Goal: Task Accomplishment & Management: Use online tool/utility

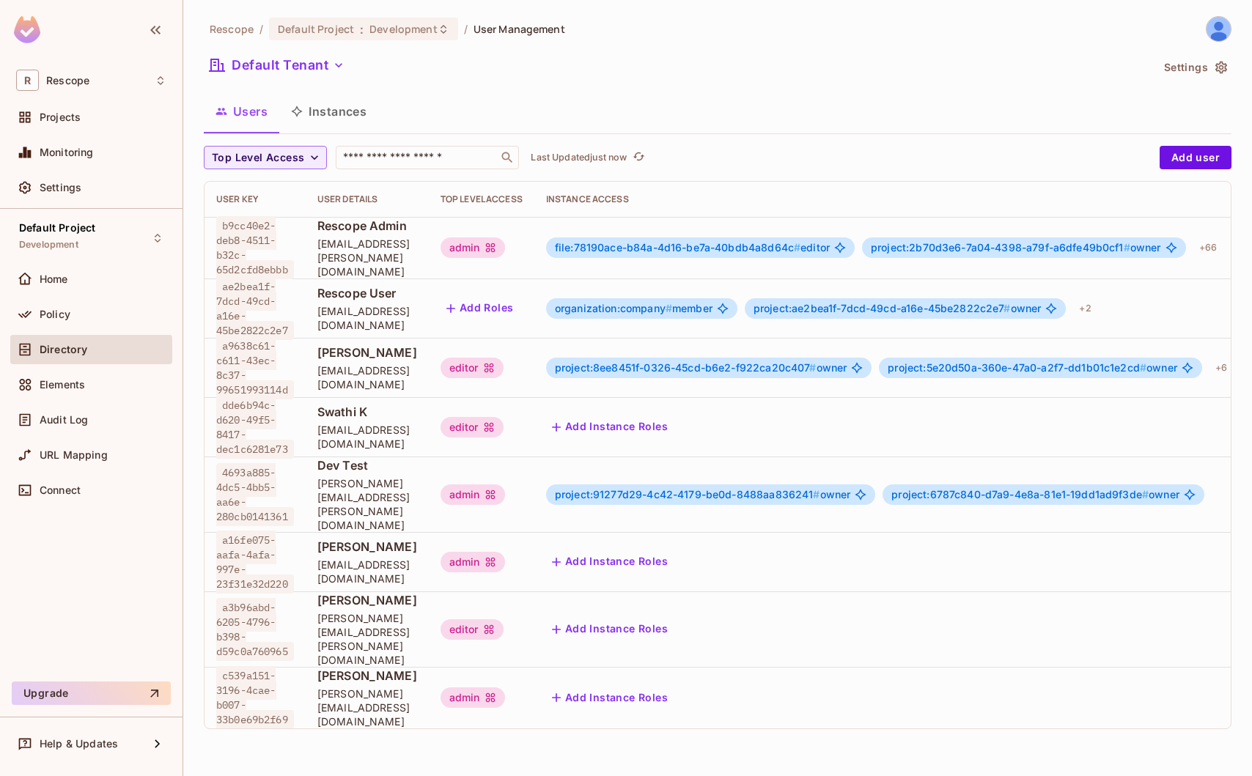
click at [23, 98] on div "R Rescope Projects Monitoring Settings" at bounding box center [91, 136] width 183 height 145
click at [58, 100] on div "R Rescope Projects Monitoring Settings" at bounding box center [91, 136] width 183 height 145
click at [73, 108] on div "Projects" at bounding box center [91, 117] width 162 height 29
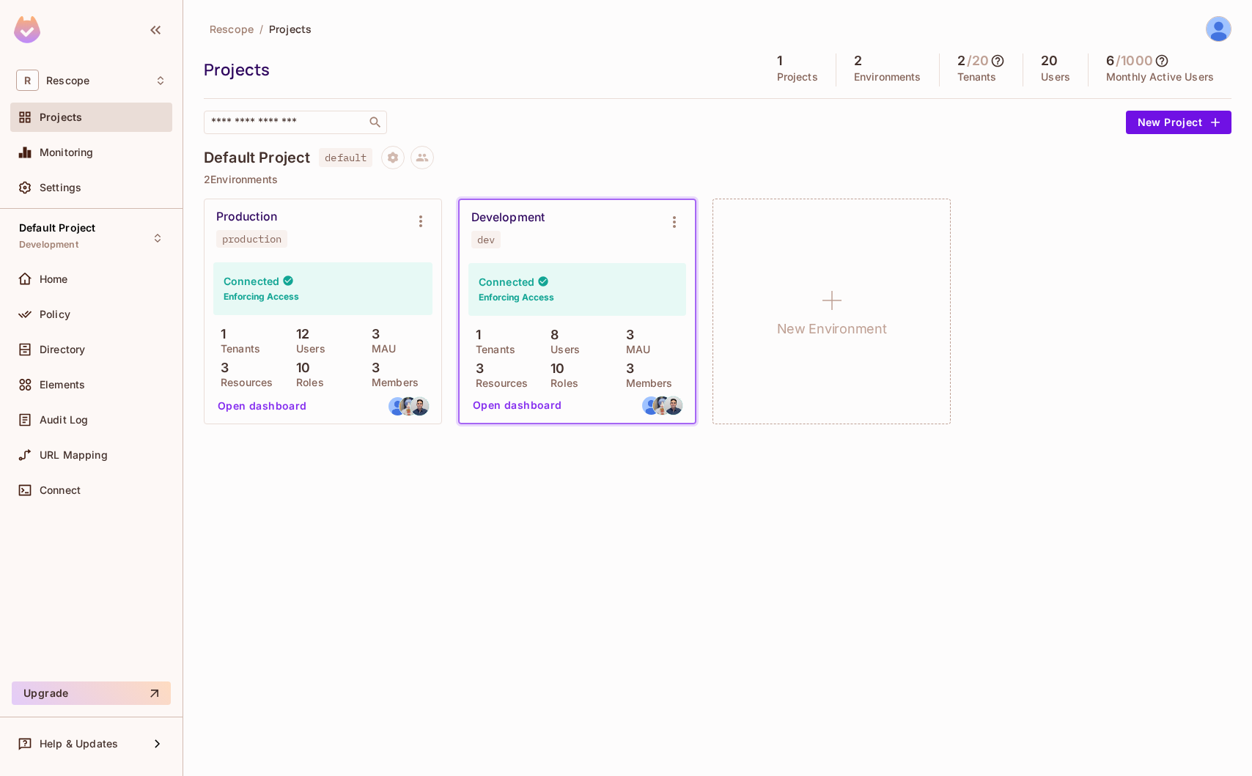
click at [548, 224] on div "Development dev" at bounding box center [565, 229] width 188 height 38
click at [672, 218] on icon "Environment settings" at bounding box center [675, 222] width 18 height 18
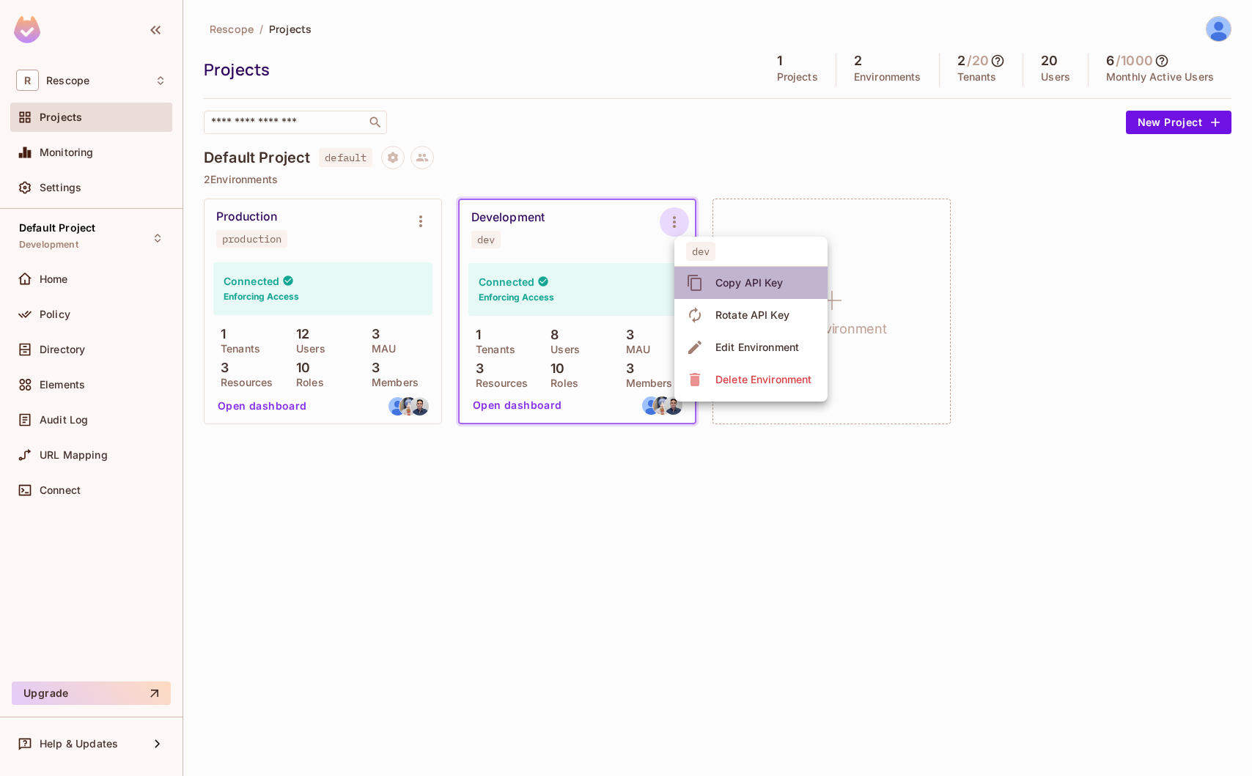
click at [713, 275] on span "Copy API Key" at bounding box center [749, 282] width 77 height 23
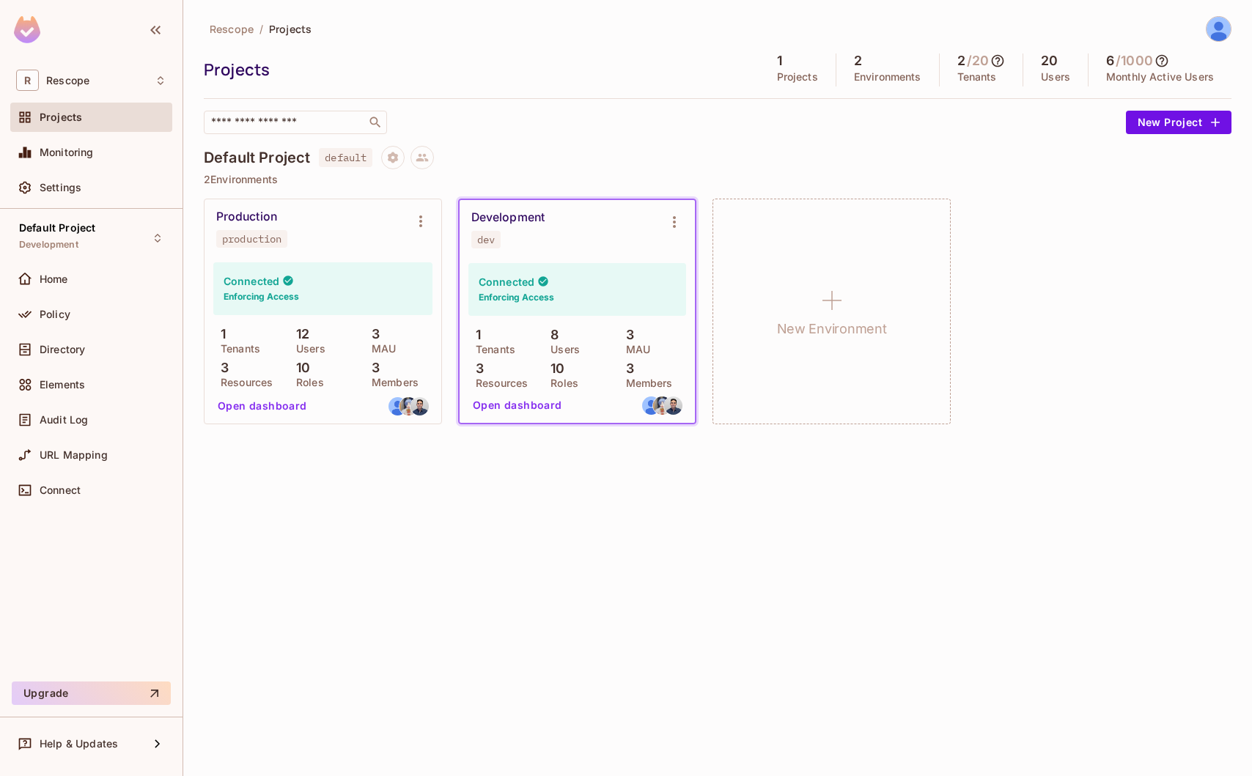
click at [622, 491] on div "Rescope / Projects Projects 1 Projects 2 Environments 2 / 20 Tenants 20 Users 6…" at bounding box center [717, 388] width 1069 height 776
click at [532, 230] on div "Development dev" at bounding box center [565, 229] width 188 height 38
